Goal: Check status: Check status

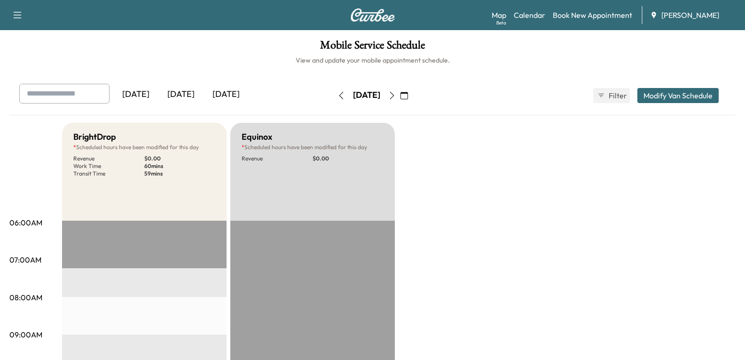
click at [180, 95] on div "[DATE]" at bounding box center [180, 95] width 45 height 22
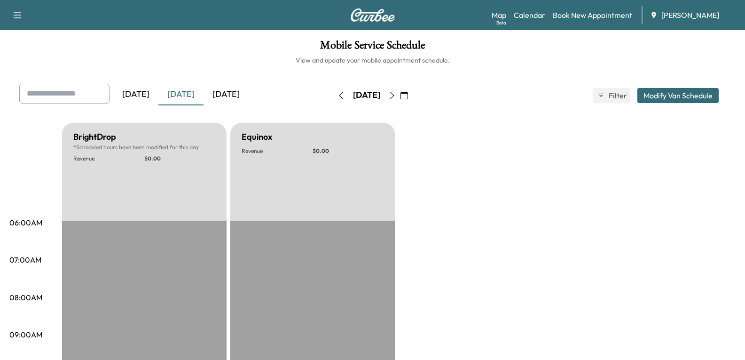
click at [238, 95] on div "[DATE]" at bounding box center [226, 95] width 45 height 22
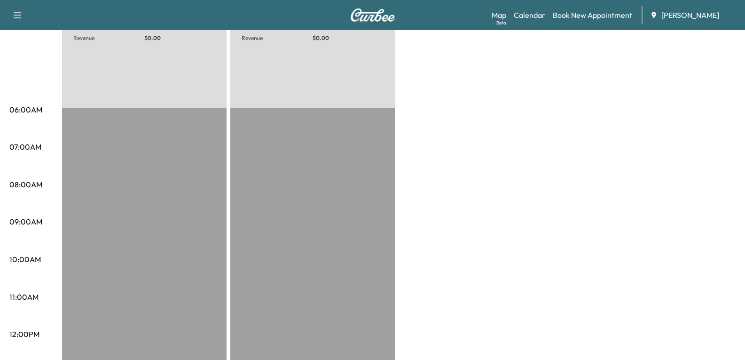
scroll to position [47, 0]
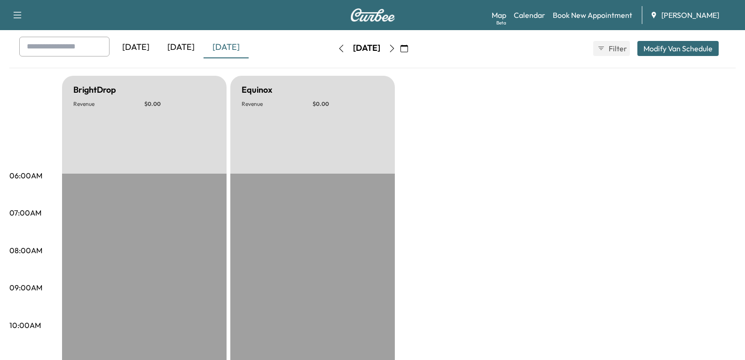
click at [396, 48] on icon "button" at bounding box center [392, 49] width 8 height 8
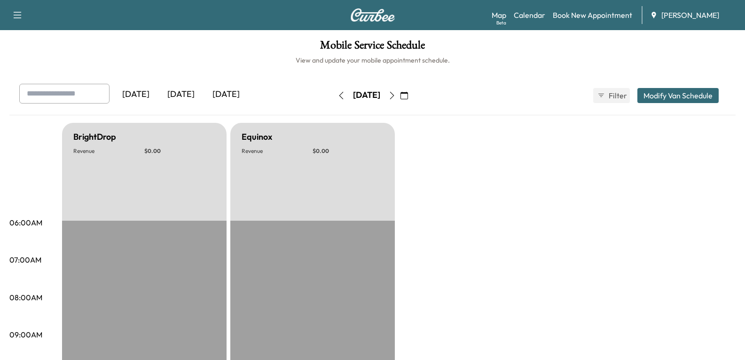
click at [396, 95] on icon "button" at bounding box center [392, 96] width 8 height 8
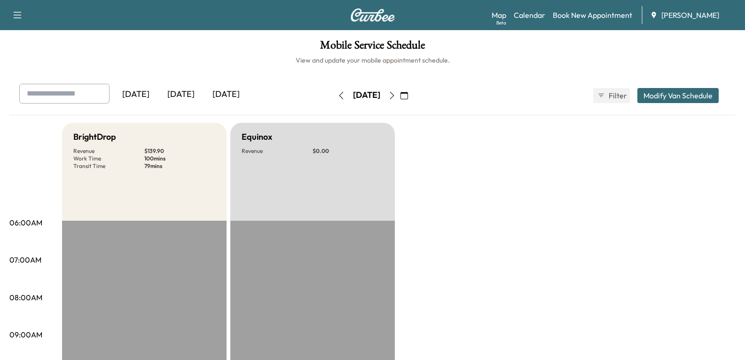
click at [396, 97] on icon "button" at bounding box center [392, 96] width 8 height 8
click at [396, 96] on icon "button" at bounding box center [392, 96] width 8 height 8
click at [396, 97] on icon "button" at bounding box center [392, 96] width 8 height 8
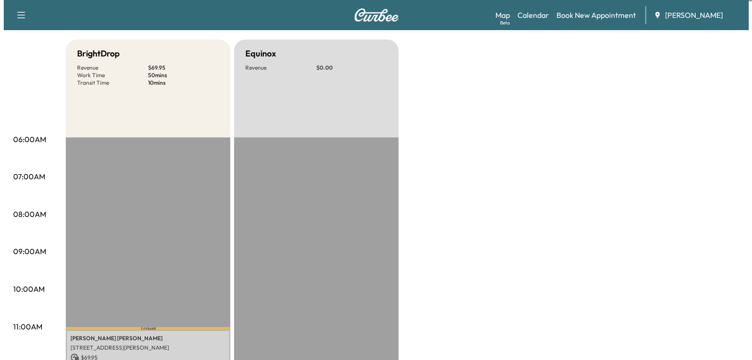
scroll to position [235, 0]
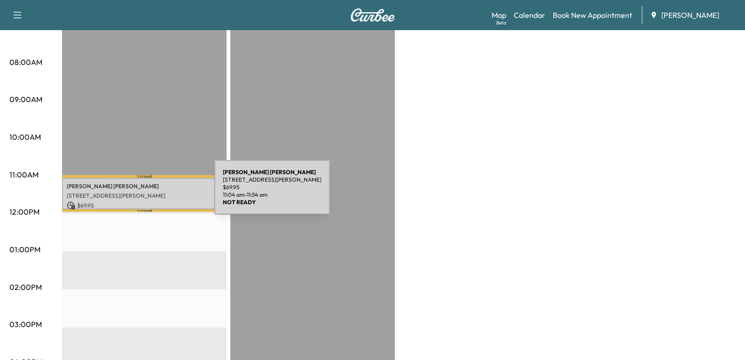
click at [144, 193] on p "[STREET_ADDRESS][PERSON_NAME]" at bounding box center [144, 196] width 155 height 8
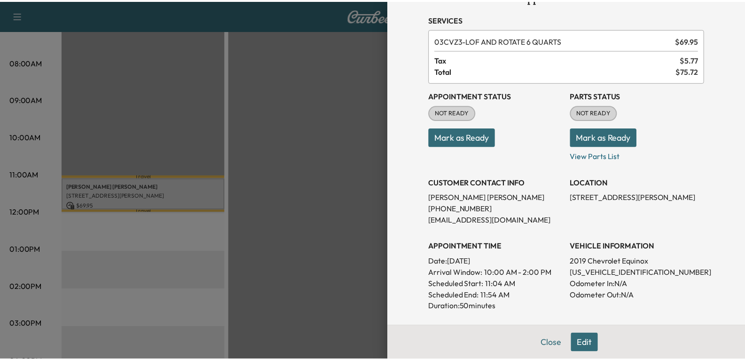
scroll to position [0, 0]
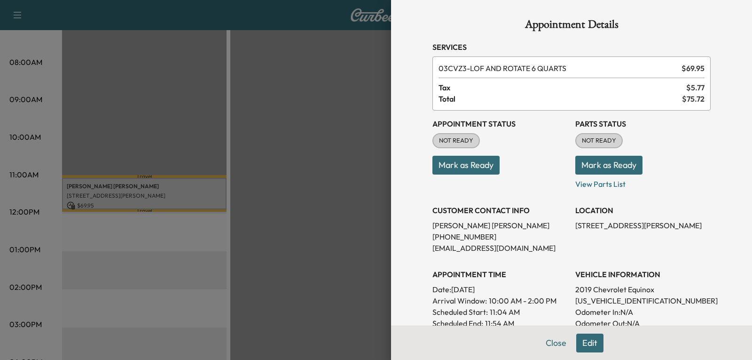
click at [321, 233] on div at bounding box center [376, 180] width 752 height 360
